Goal: Transaction & Acquisition: Purchase product/service

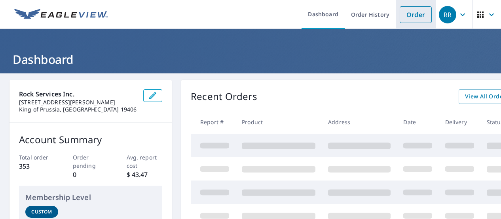
click at [403, 16] on link "Order" at bounding box center [416, 14] width 32 height 17
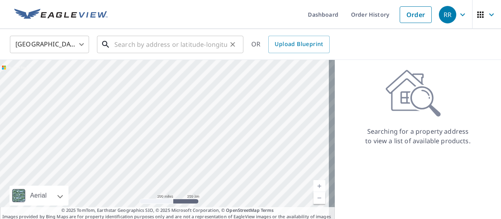
click at [168, 39] on input "text" at bounding box center [170, 44] width 113 height 22
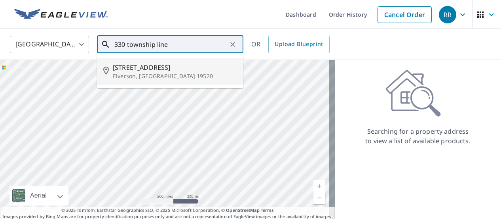
click at [146, 68] on span "[STREET_ADDRESS]" at bounding box center [175, 68] width 124 height 10
type input "[STREET_ADDRESS][PERSON_NAME]"
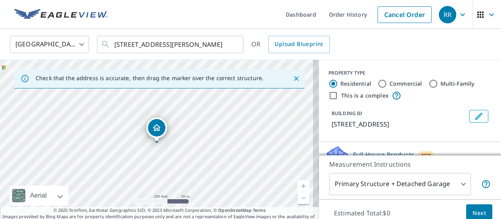
click at [298, 185] on link "Current Level 17, Zoom In" at bounding box center [304, 186] width 12 height 12
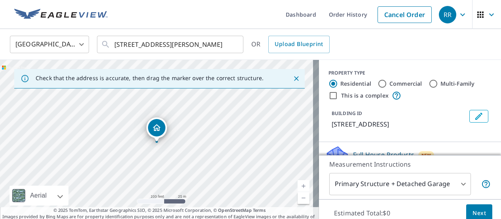
click at [298, 185] on link "Current Level 18, Zoom In" at bounding box center [304, 186] width 12 height 12
click at [298, 185] on link "Current Level 19, Zoom In" at bounding box center [304, 186] width 12 height 12
click at [298, 198] on link "Current Level 20, Zoom Out" at bounding box center [304, 198] width 12 height 12
click at [298, 198] on link "Current Level 19, Zoom Out" at bounding box center [304, 198] width 12 height 12
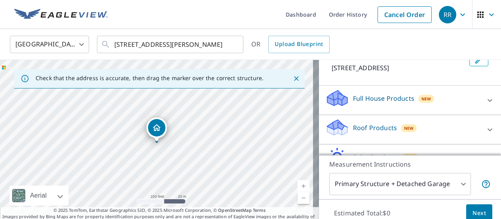
scroll to position [55, 0]
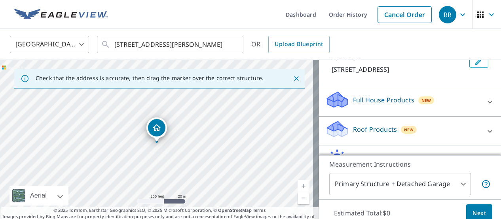
click at [485, 102] on icon at bounding box center [490, 102] width 10 height 10
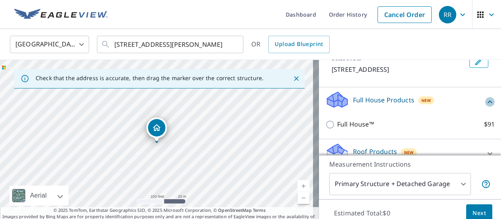
click at [485, 105] on icon at bounding box center [490, 102] width 10 height 10
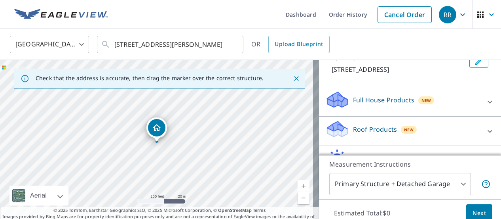
click at [485, 130] on icon at bounding box center [490, 131] width 10 height 10
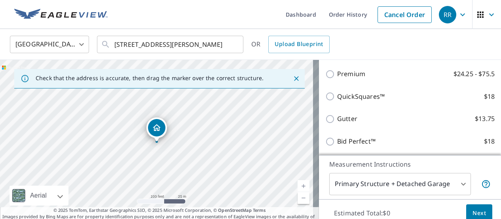
scroll to position [173, 0]
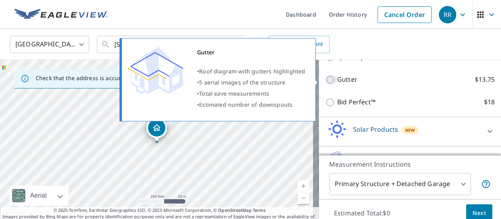
click at [325, 80] on input "Gutter $13.75" at bounding box center [331, 80] width 12 height 10
checkbox input "true"
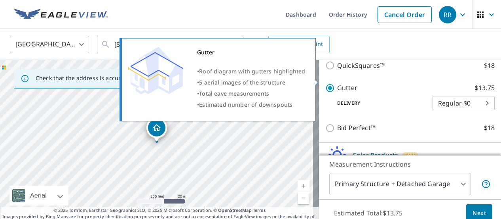
scroll to position [182, 0]
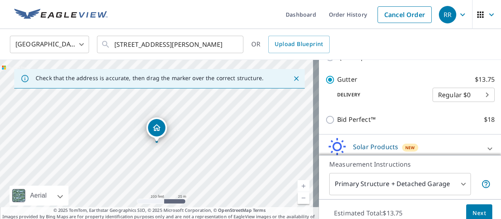
click at [458, 182] on body "RR RR Dashboard Order History Cancel Order RR [GEOGRAPHIC_DATA] US ​ [STREET_AD…" at bounding box center [250, 109] width 501 height 219
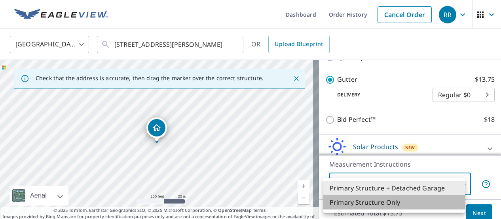
click at [390, 204] on li "Primary Structure Only" at bounding box center [394, 202] width 142 height 14
type input "2"
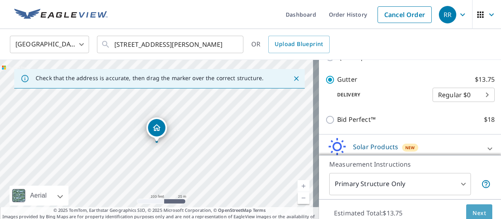
click at [475, 211] on span "Next" at bounding box center [479, 213] width 13 height 10
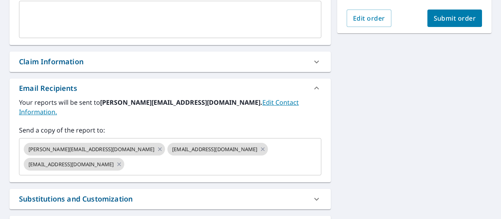
scroll to position [209, 0]
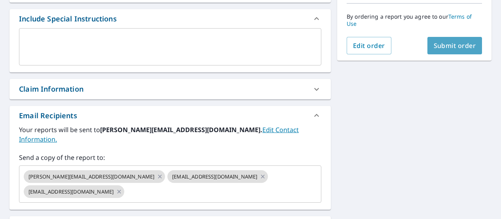
click at [454, 46] on span "Submit order" at bounding box center [455, 45] width 42 height 9
checkbox input "true"
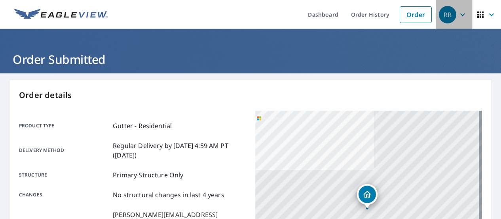
click at [460, 13] on icon "button" at bounding box center [463, 15] width 10 height 10
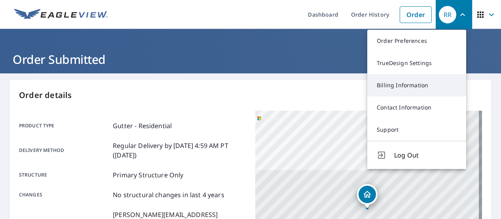
click at [416, 86] on link "Billing Information" at bounding box center [416, 85] width 99 height 22
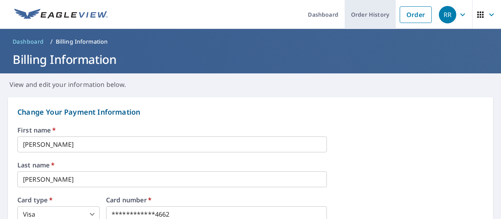
click at [375, 15] on link "Order History" at bounding box center [370, 14] width 51 height 29
